Goal: Task Accomplishment & Management: Use online tool/utility

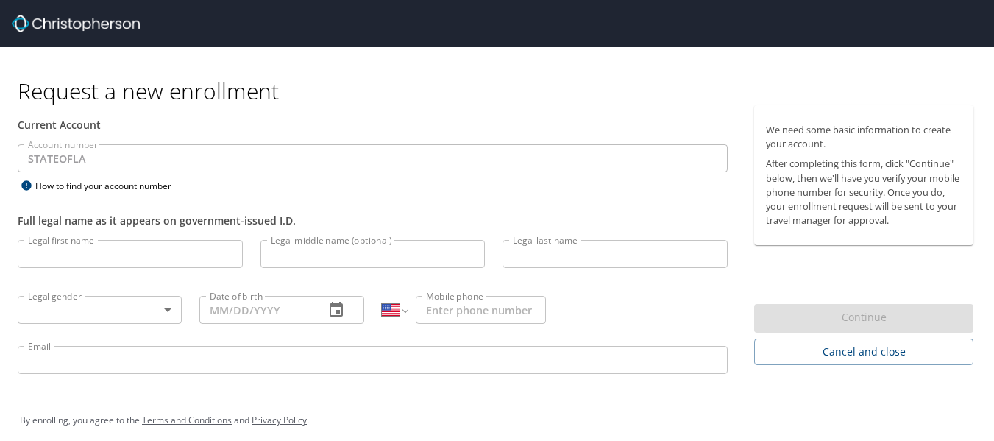
select select "US"
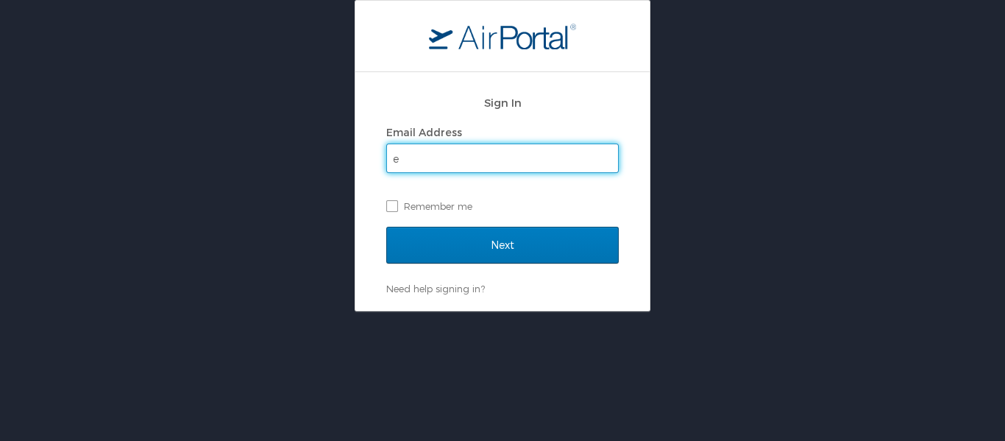
type input "[EMAIL_ADDRESS][PERSON_NAME][DOMAIN_NAME]"
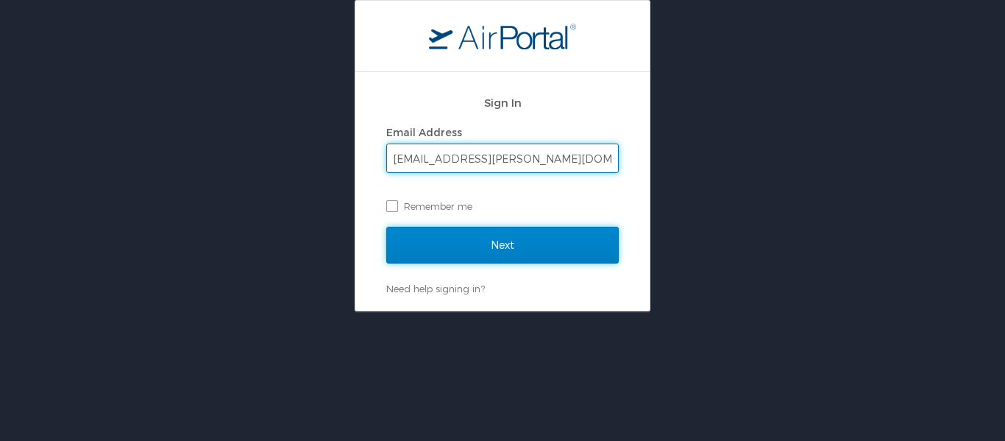
click at [476, 243] on input "Next" at bounding box center [502, 245] width 232 height 37
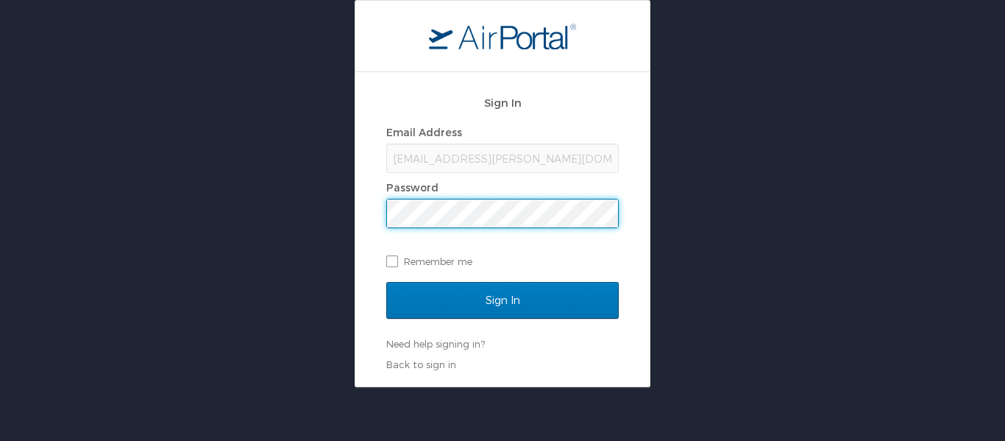
click at [386, 282] on input "Sign In" at bounding box center [502, 300] width 232 height 37
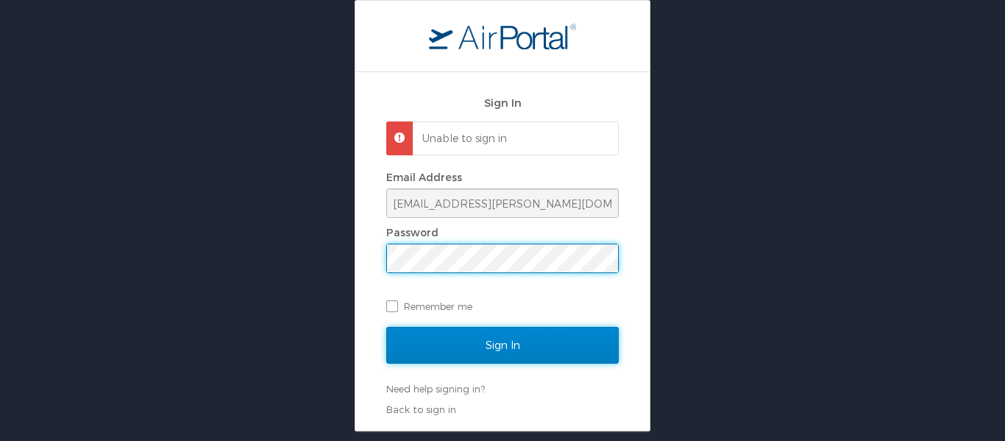
click at [465, 356] on input "Sign In" at bounding box center [502, 345] width 232 height 37
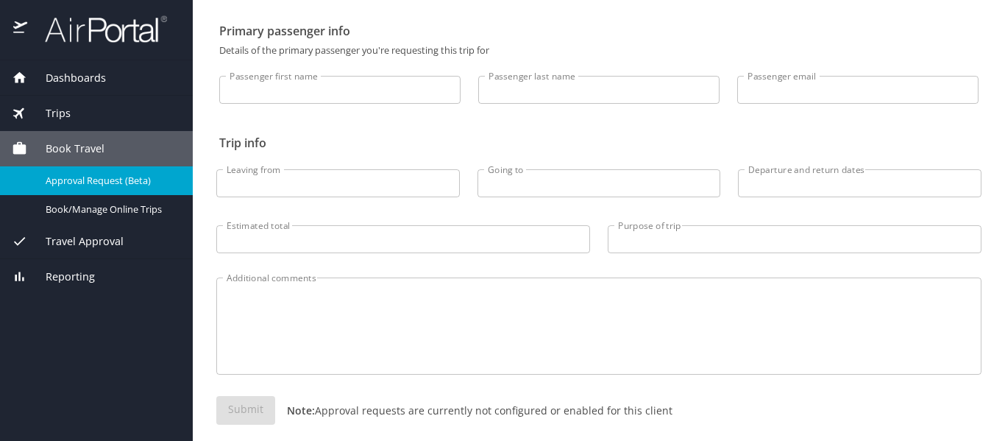
scroll to position [85, 0]
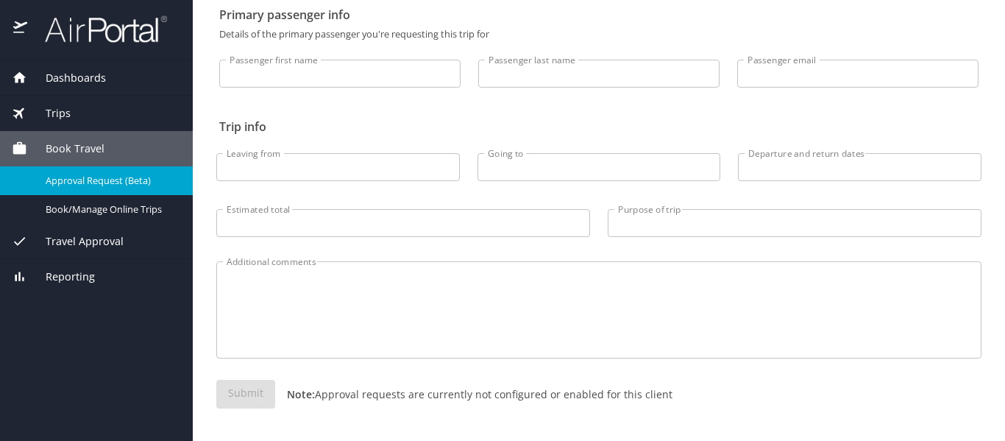
click at [55, 71] on span "Dashboards" at bounding box center [66, 78] width 79 height 16
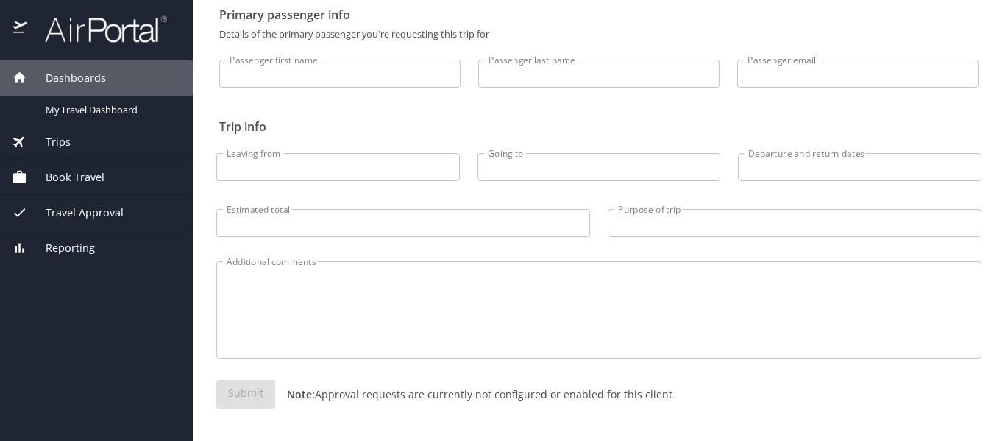
click at [59, 181] on span "Book Travel" at bounding box center [65, 177] width 77 height 16
